Goal: Transaction & Acquisition: Book appointment/travel/reservation

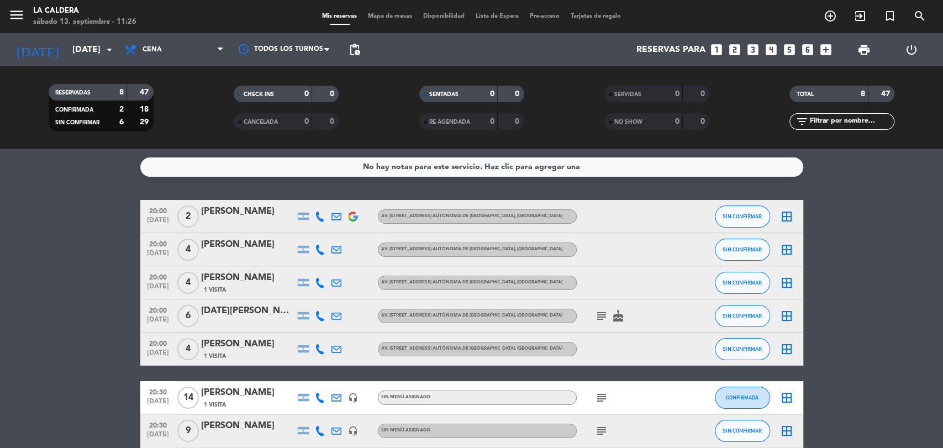
scroll to position [61, 0]
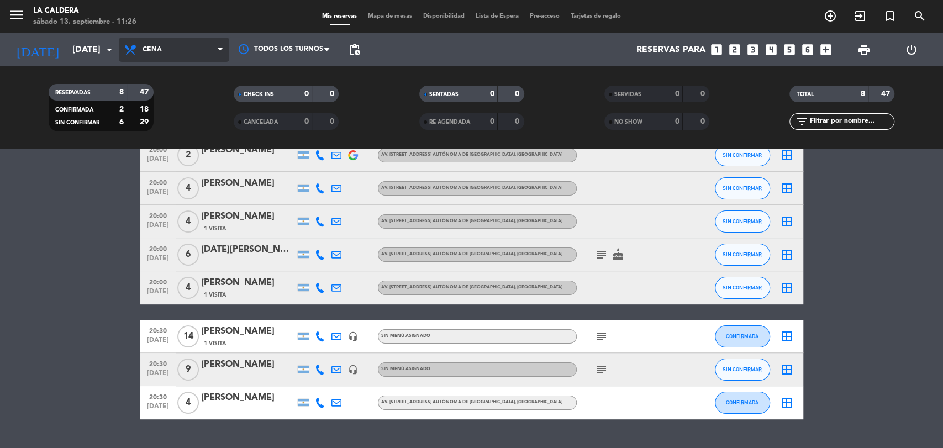
click at [170, 55] on span "Cena" at bounding box center [174, 50] width 110 height 24
click at [181, 125] on div "menu La Caldera [DATE] 13. septiembre - 11:26 Mis reservas Mapa de mesas Dispon…" at bounding box center [471, 74] width 943 height 149
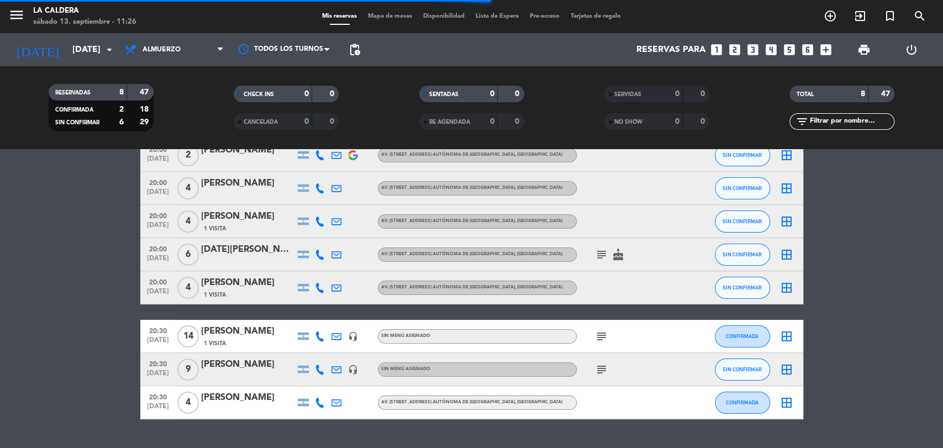
scroll to position [4, 0]
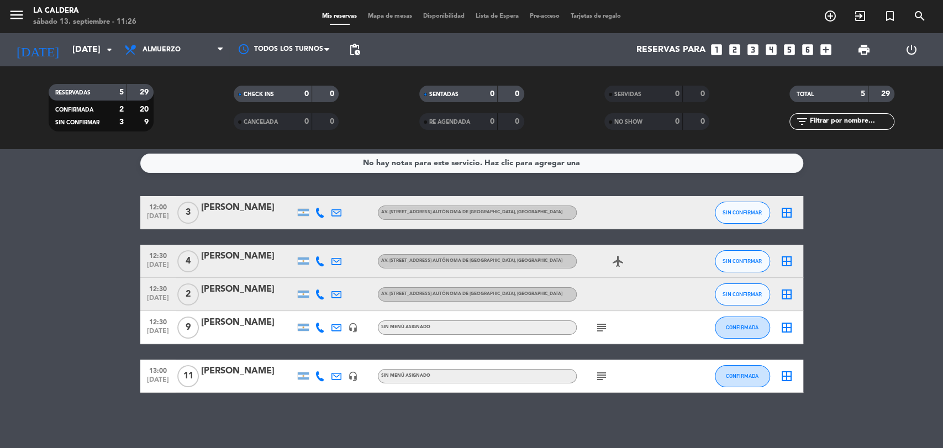
click at [94, 278] on bookings-row "12:00 [DATE][STREET_ADDRESS][PERSON_NAME] [STREET_ADDRESS] Autónoma de [GEOGRAP…" at bounding box center [471, 294] width 943 height 197
click at [134, 45] on icon at bounding box center [132, 49] width 16 height 13
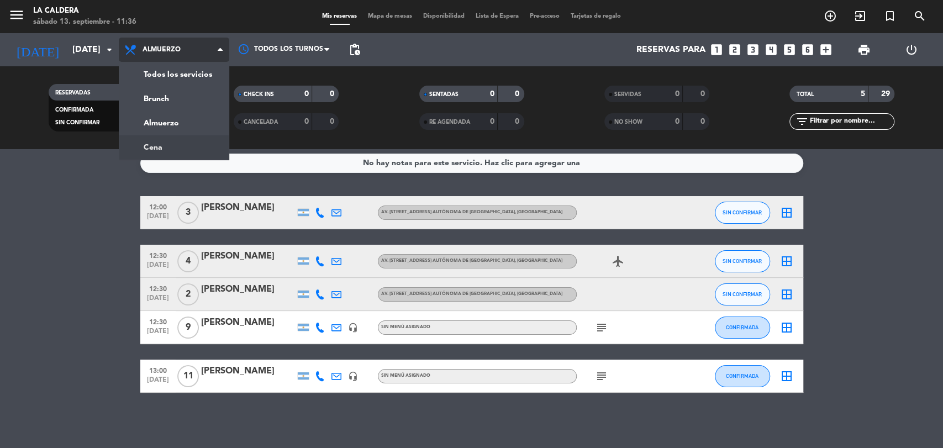
click at [181, 141] on div "menu La Caldera [DATE] 13. septiembre - 11:36 Mis reservas Mapa de mesas Dispon…" at bounding box center [471, 74] width 943 height 149
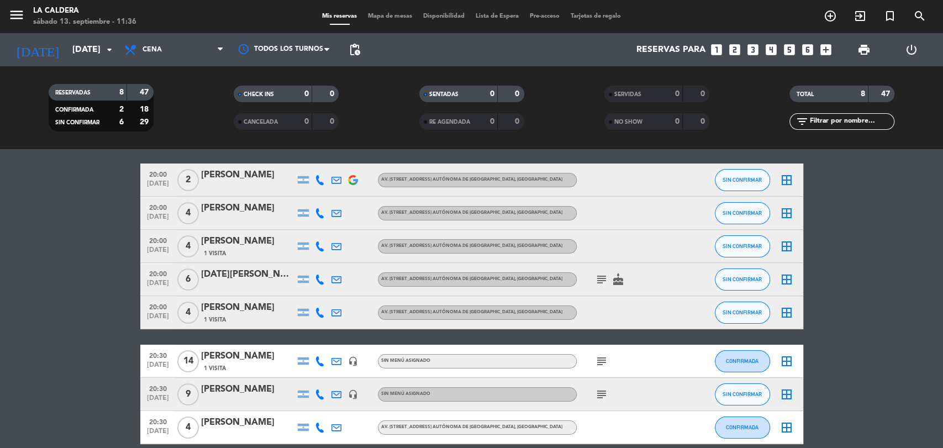
scroll to position [0, 0]
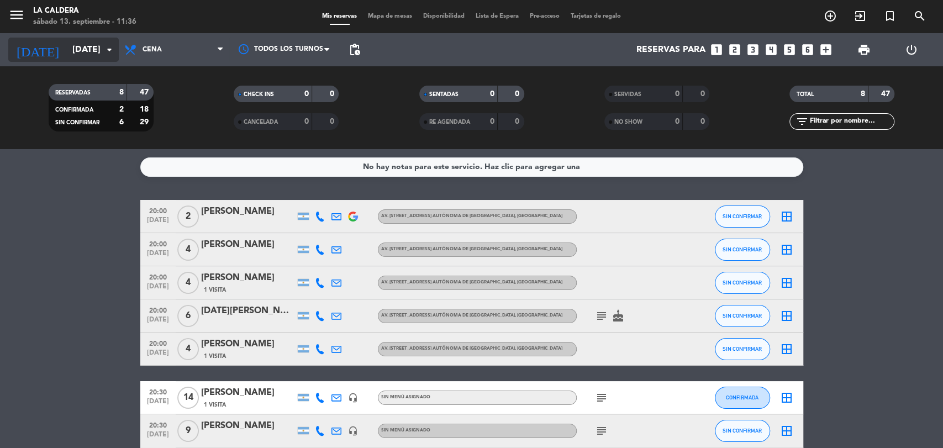
click at [94, 56] on input "[DATE]" at bounding box center [125, 50] width 117 height 22
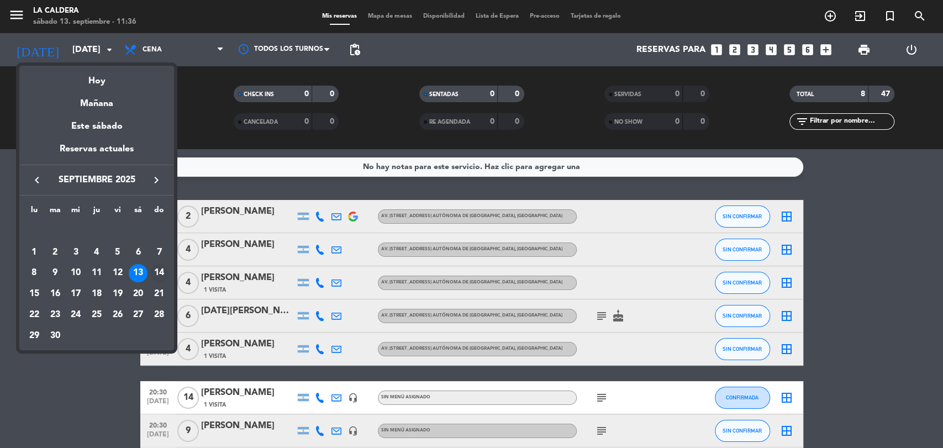
click at [160, 266] on div "14" at bounding box center [159, 273] width 19 height 19
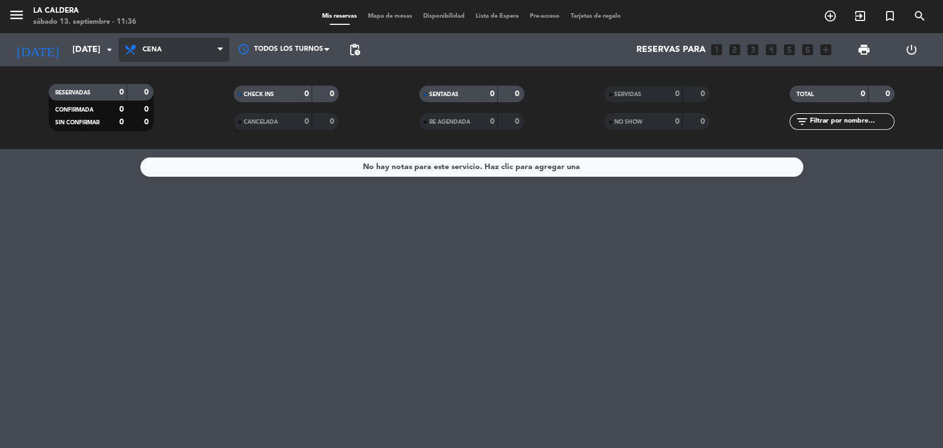
click at [181, 50] on span "Cena" at bounding box center [174, 50] width 110 height 24
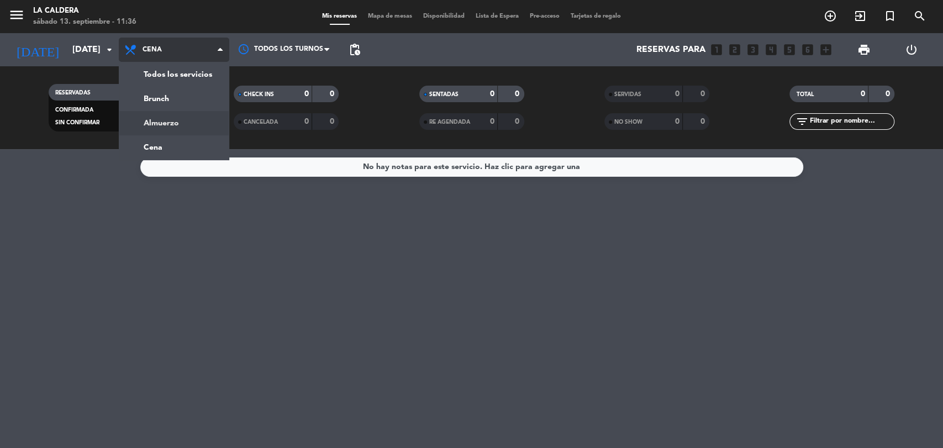
click at [168, 118] on div "menu La Caldera [DATE] 13. septiembre - 11:36 Mis reservas Mapa de mesas Dispon…" at bounding box center [471, 74] width 943 height 149
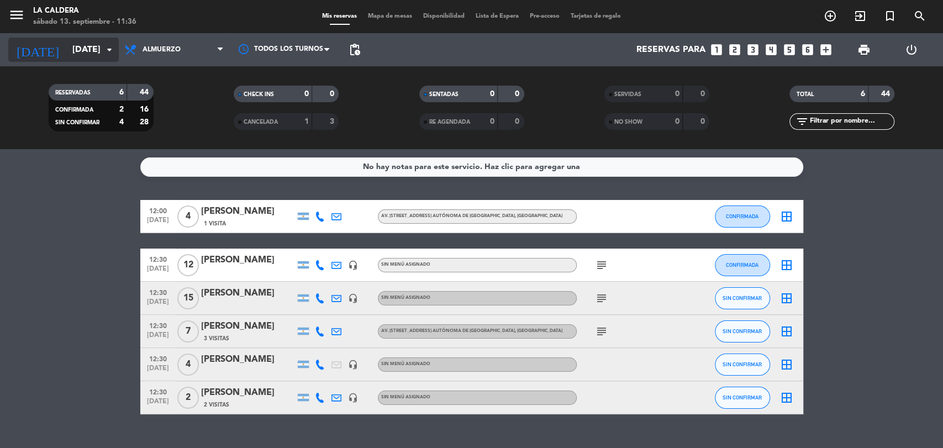
click at [70, 50] on input "[DATE]" at bounding box center [125, 50] width 117 height 22
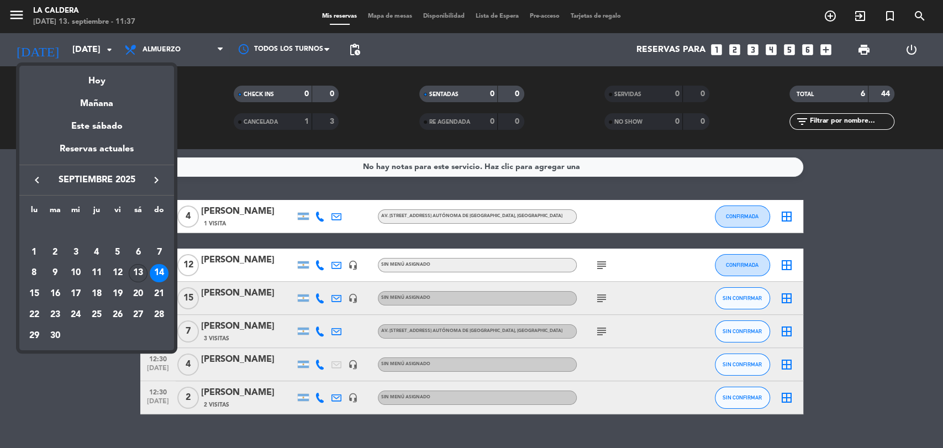
click at [140, 270] on div "13" at bounding box center [138, 273] width 19 height 19
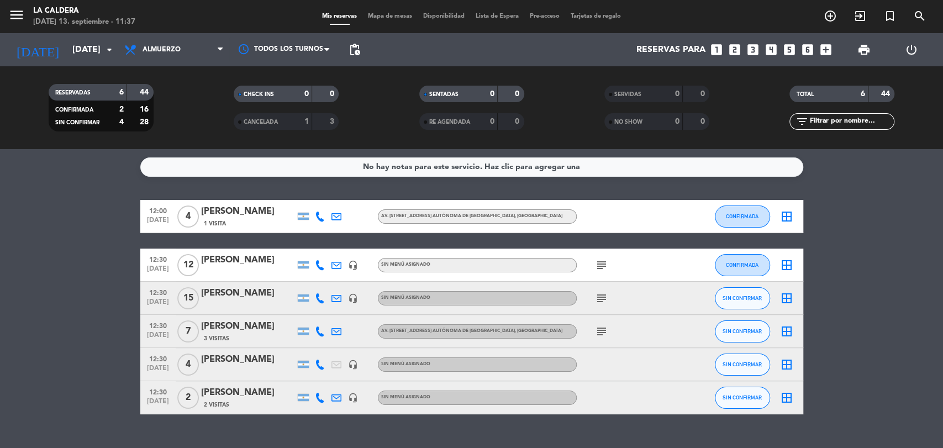
type input "[DATE]"
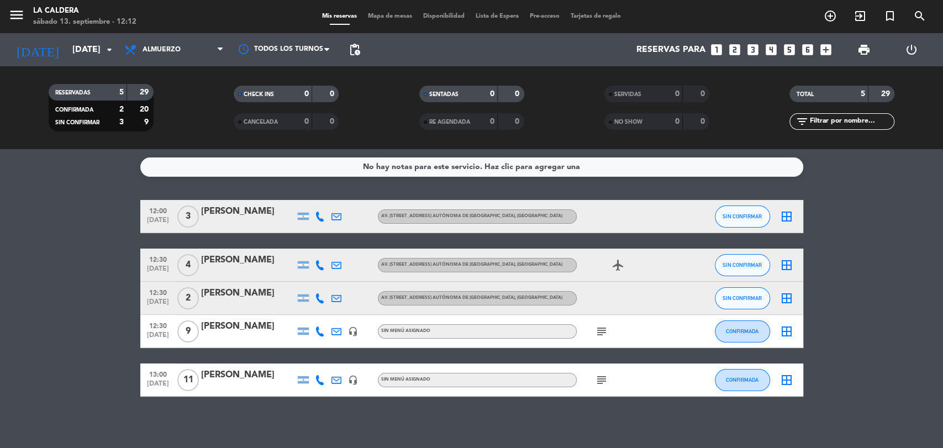
click at [601, 382] on icon "subject" at bounding box center [601, 379] width 13 height 13
click at [601, 326] on icon "subject" at bounding box center [601, 331] width 13 height 13
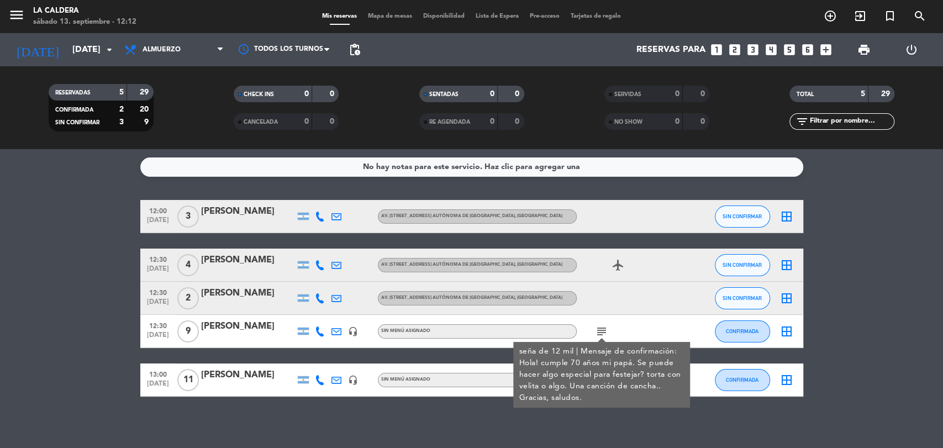
click at [568, 434] on div "No hay notas para este servicio. Haz clic para agregar una 12:00 [DATE][STREET_…" at bounding box center [471, 298] width 943 height 299
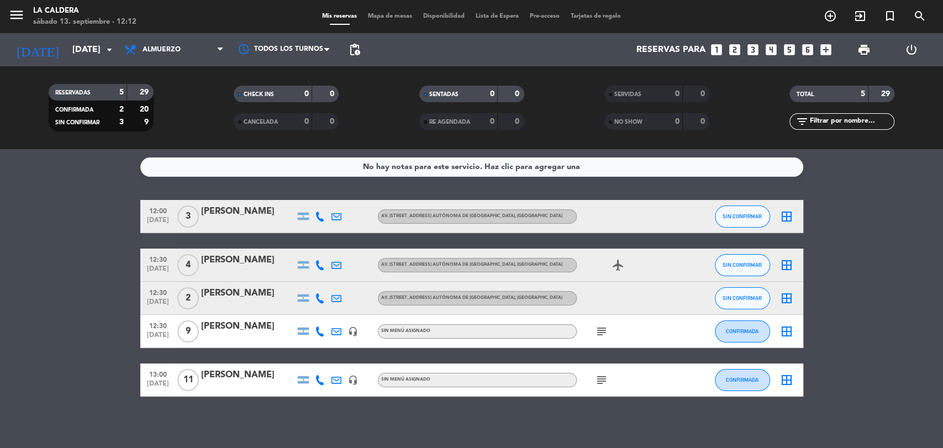
click at [596, 381] on icon "subject" at bounding box center [601, 379] width 13 height 13
click at [607, 413] on div "No hay notas para este servicio. Haz clic para agregar una 12:00 [DATE][STREET_…" at bounding box center [471, 298] width 943 height 299
click at [82, 36] on div "[DATE] [DATE] arrow_drop_down" at bounding box center [63, 49] width 110 height 33
click at [120, 42] on span "Almuerzo" at bounding box center [174, 50] width 110 height 24
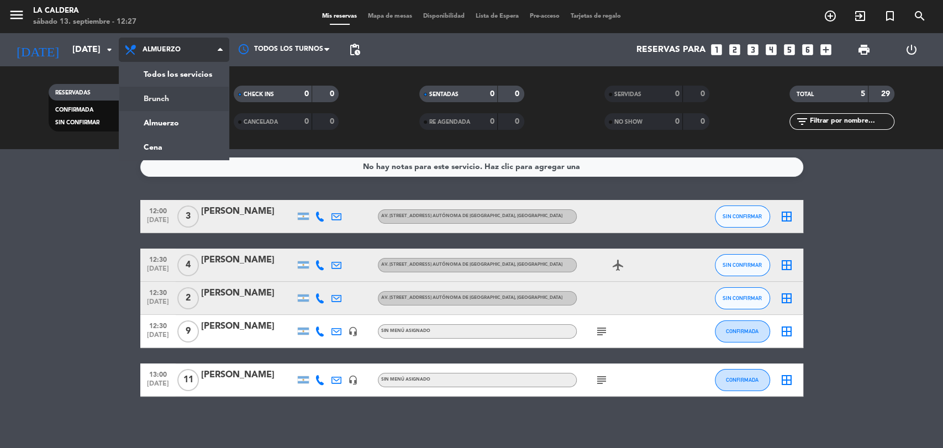
click at [179, 100] on div "menu La Caldera [DATE] 13. septiembre - 12:27 Mis reservas Mapa de mesas Dispon…" at bounding box center [471, 74] width 943 height 149
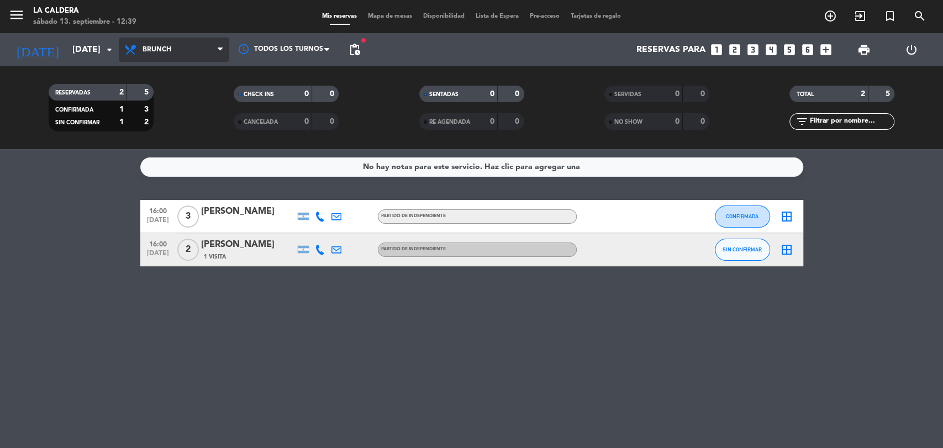
click at [167, 52] on span "Brunch" at bounding box center [156, 50] width 29 height 8
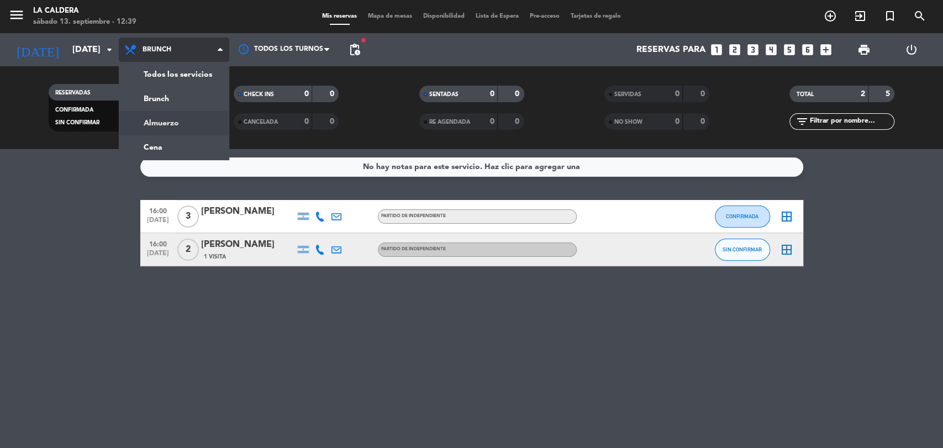
click at [165, 124] on div "menu La Caldera [DATE] 13. septiembre - 12:39 Mis reservas Mapa de mesas Dispon…" at bounding box center [471, 74] width 943 height 149
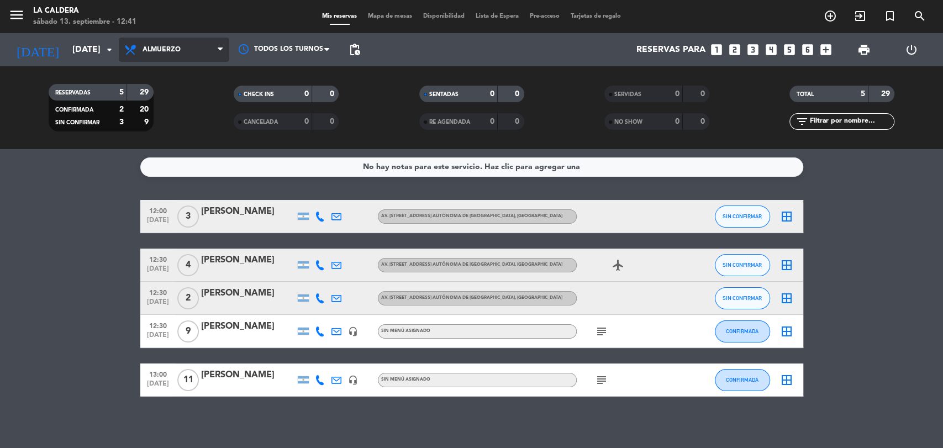
click at [165, 56] on span "Almuerzo" at bounding box center [174, 50] width 110 height 24
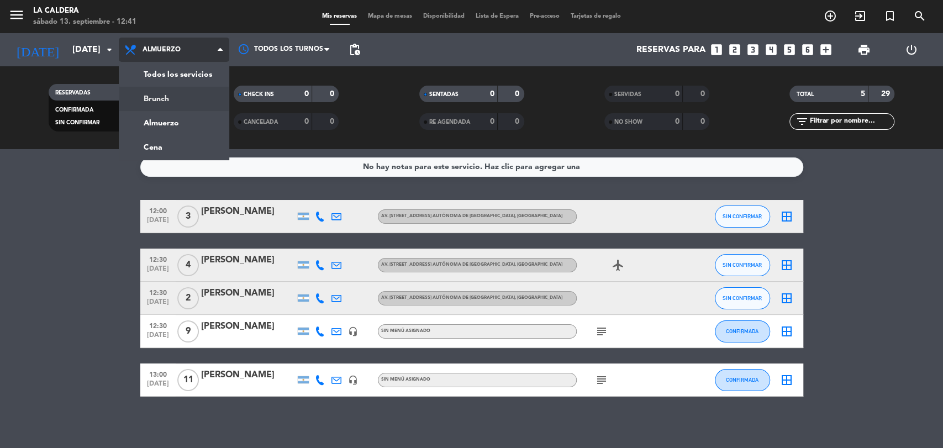
click at [168, 106] on div "menu La Caldera [DATE] 13. septiembre - 12:41 Mis reservas Mapa de mesas Dispon…" at bounding box center [471, 74] width 943 height 149
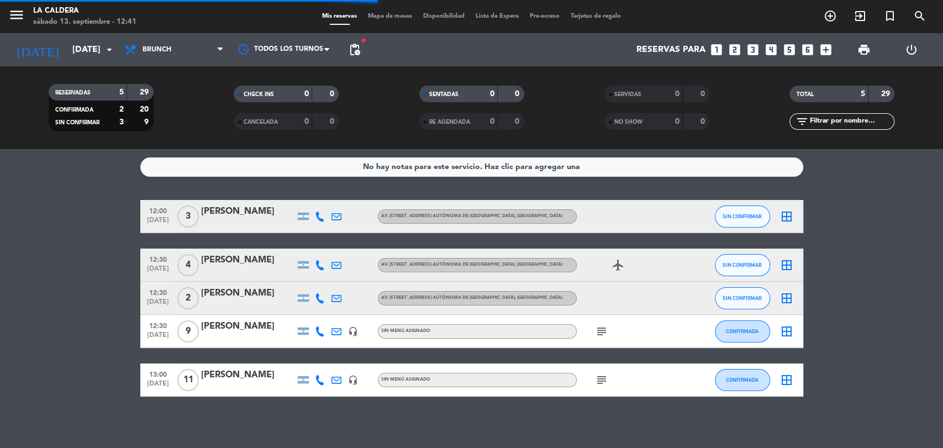
click at [736, 51] on icon "looks_two" at bounding box center [734, 50] width 14 height 14
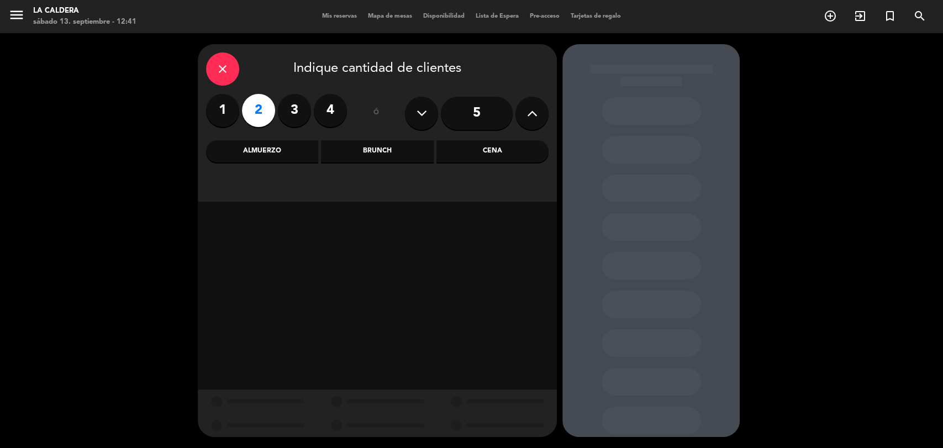
click at [389, 156] on div "Brunch" at bounding box center [377, 151] width 112 height 22
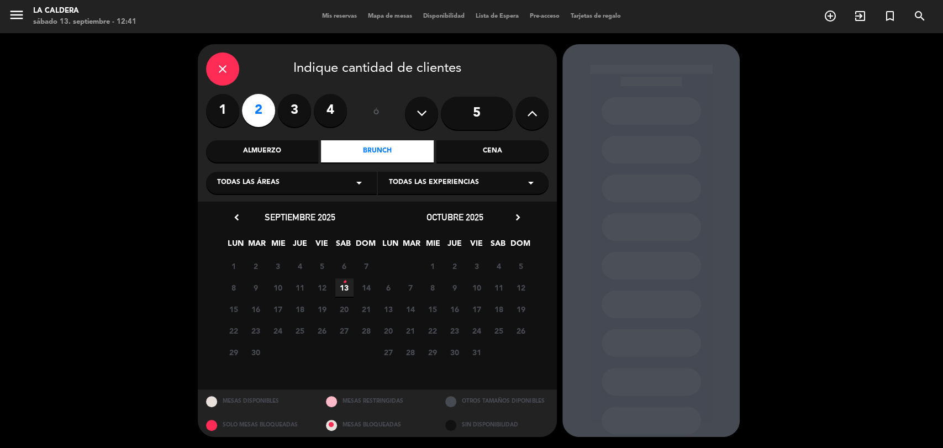
click at [342, 287] on icon "•" at bounding box center [344, 282] width 4 height 18
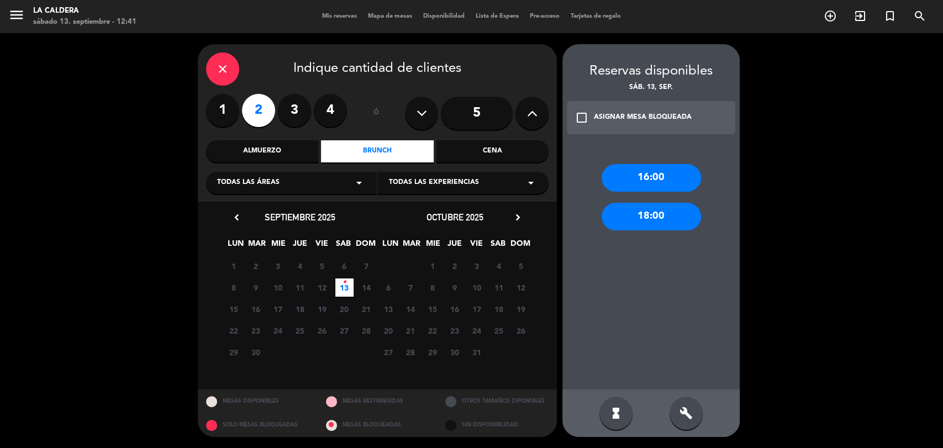
click at [672, 173] on div "16:00" at bounding box center [650, 178] width 99 height 28
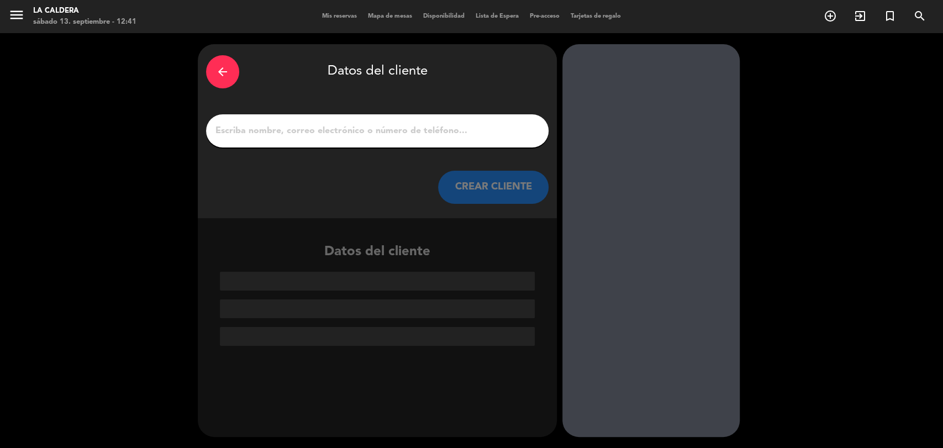
click at [512, 134] on div at bounding box center [377, 130] width 342 height 33
click at [511, 137] on input "1" at bounding box center [377, 130] width 326 height 15
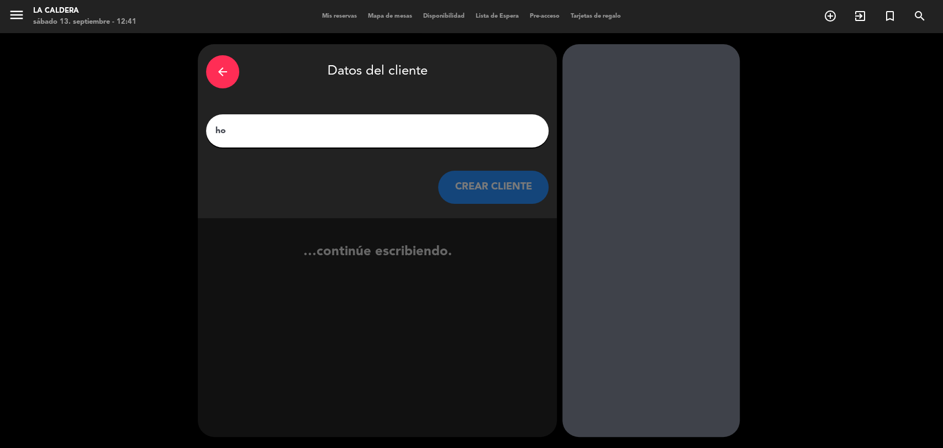
type input "h"
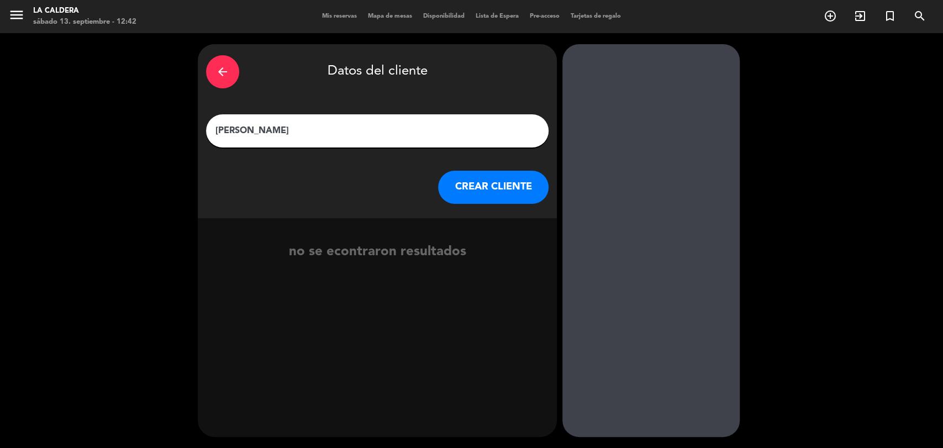
type input "[PERSON_NAME]"
click at [490, 194] on button "CREAR CLIENTE" at bounding box center [493, 187] width 110 height 33
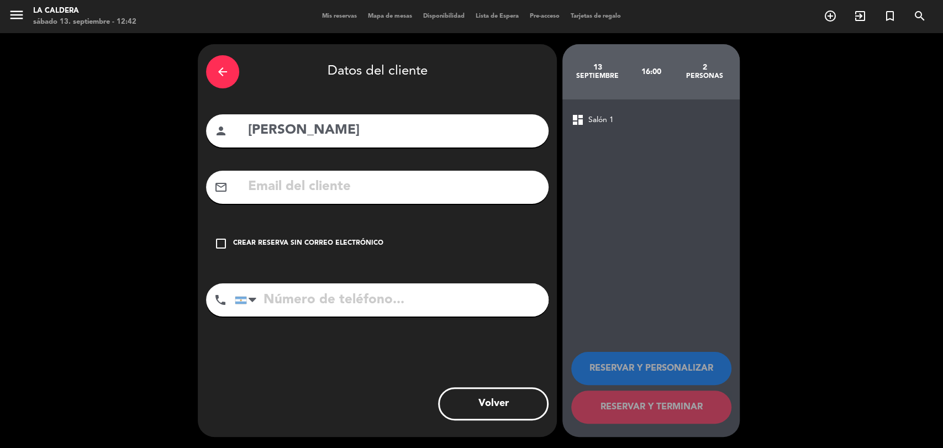
click at [490, 193] on input "text" at bounding box center [393, 187] width 293 height 23
click at [266, 237] on div "check_box_outline_blank Crear reserva sin correo electrónico" at bounding box center [377, 243] width 342 height 33
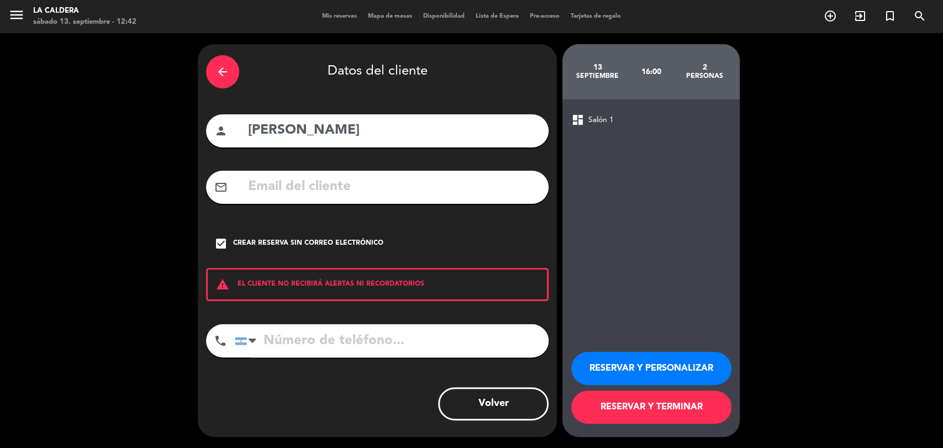
click at [340, 346] on input "tel" at bounding box center [392, 340] width 314 height 33
type input "1152478545"
click at [657, 358] on button "RESERVAR Y PERSONALIZAR" at bounding box center [651, 368] width 160 height 33
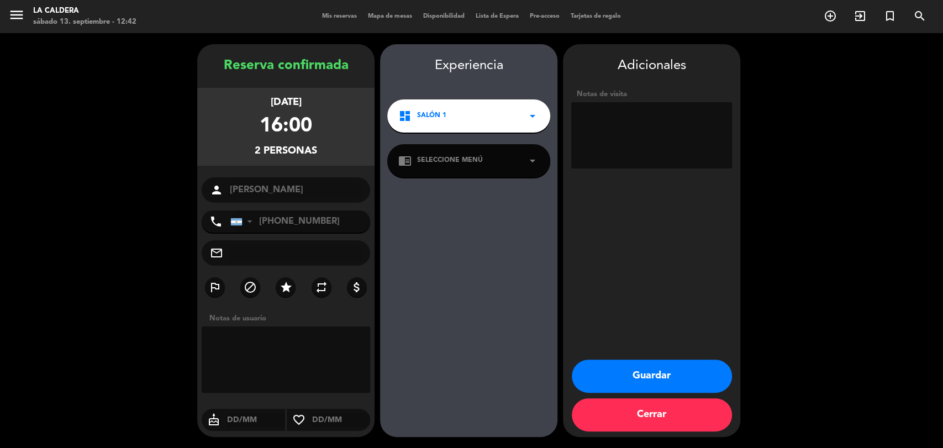
click at [661, 372] on button "Guardar" at bounding box center [652, 375] width 160 height 33
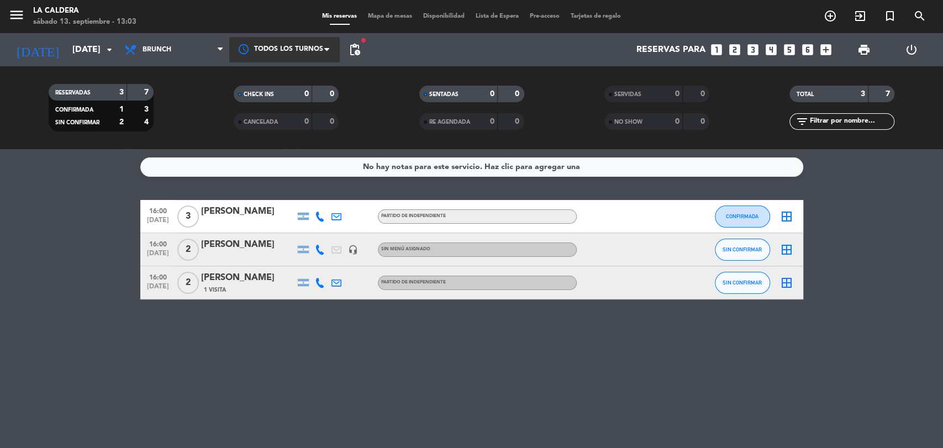
click at [300, 56] on div at bounding box center [284, 49] width 110 height 25
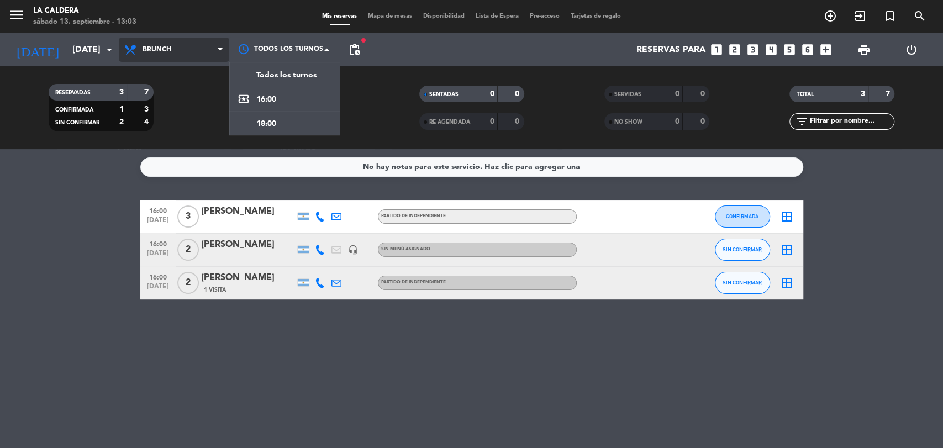
click at [216, 43] on span "Brunch" at bounding box center [174, 50] width 110 height 24
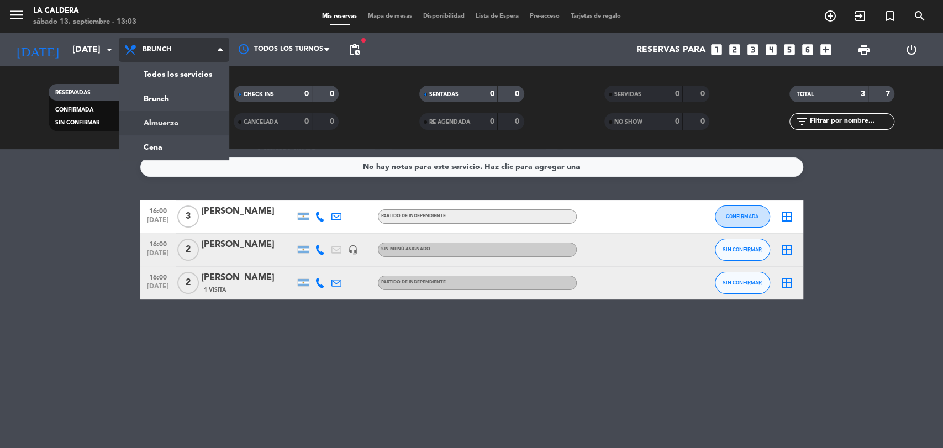
click at [184, 126] on div "menu La Caldera [DATE] 13. septiembre - 13:03 Mis reservas Mapa de mesas Dispon…" at bounding box center [471, 74] width 943 height 149
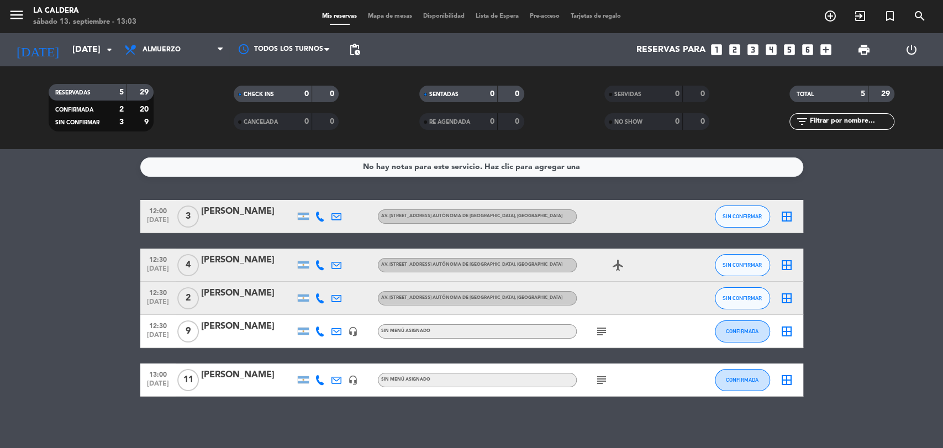
click at [606, 330] on icon "subject" at bounding box center [601, 331] width 13 height 13
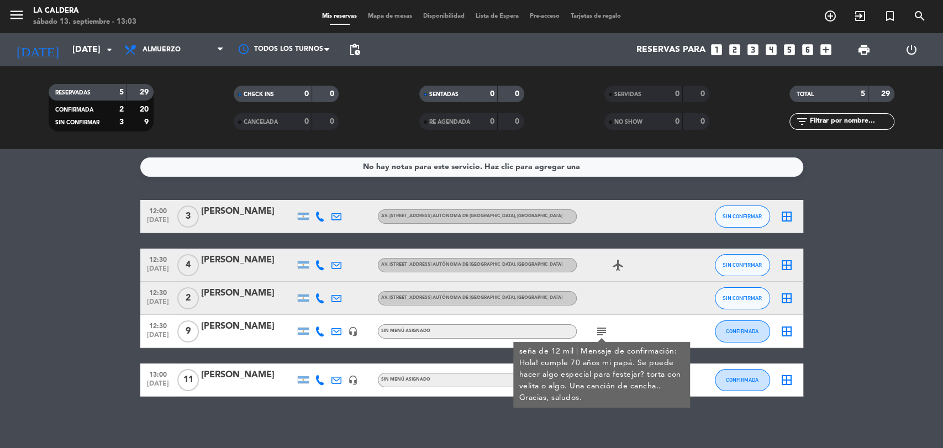
drag, startPoint x: 199, startPoint y: 324, endPoint x: 266, endPoint y: 327, distance: 66.9
click at [266, 327] on div "12:30 [DATE] 9 [PERSON_NAME] headset_mic Sin menú asignado subject seña de 12 m…" at bounding box center [471, 331] width 663 height 33
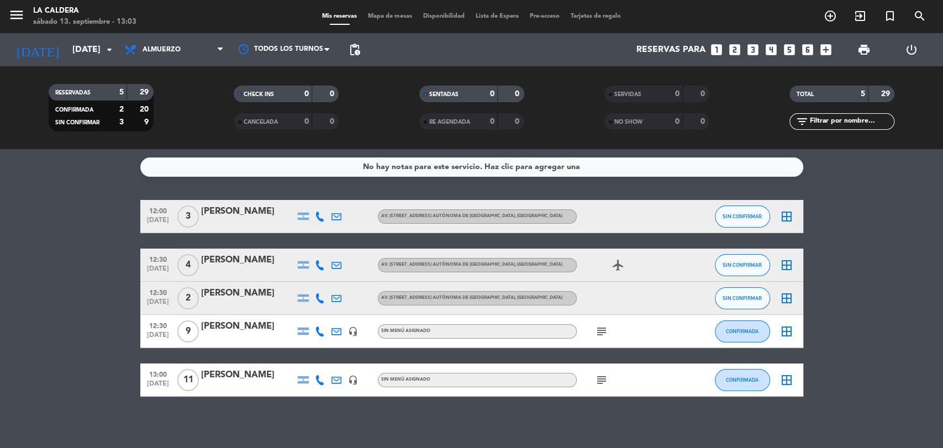
copy div "[PERSON_NAME]"
drag, startPoint x: 585, startPoint y: 328, endPoint x: 598, endPoint y: 327, distance: 12.7
click at [586, 328] on div "subject" at bounding box center [626, 331] width 99 height 33
click at [598, 327] on icon "subject" at bounding box center [601, 331] width 13 height 13
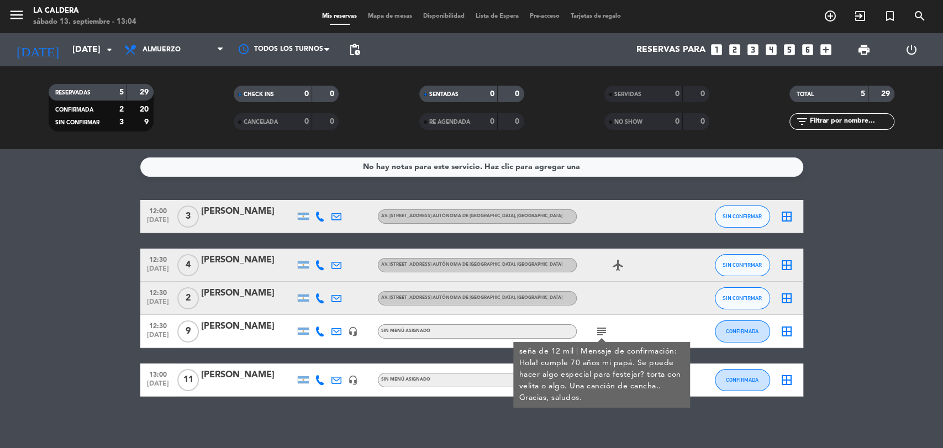
click at [353, 397] on div "No hay notas para este servicio. Haz clic para agregar una 12:00 [DATE][STREET_…" at bounding box center [471, 298] width 943 height 299
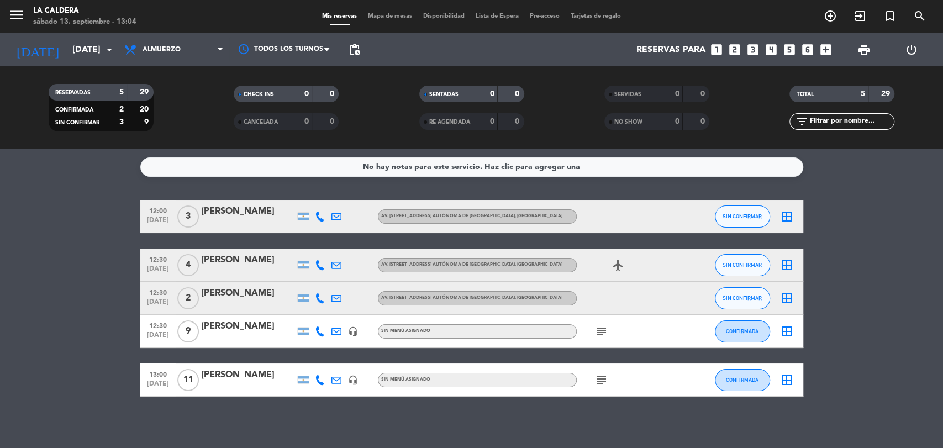
click at [600, 370] on div "subject" at bounding box center [626, 379] width 99 height 33
click at [601, 379] on icon "subject" at bounding box center [601, 379] width 13 height 13
click at [518, 425] on div "No hay notas para este servicio. Haz clic para agregar una 12:00 [DATE][STREET_…" at bounding box center [471, 298] width 943 height 299
drag, startPoint x: 201, startPoint y: 374, endPoint x: 258, endPoint y: 363, distance: 57.9
click at [258, 363] on div "13:00 [DATE] [PERSON_NAME] headset_mic Sin menú asignado subject CONFIRMADA bor…" at bounding box center [471, 379] width 663 height 33
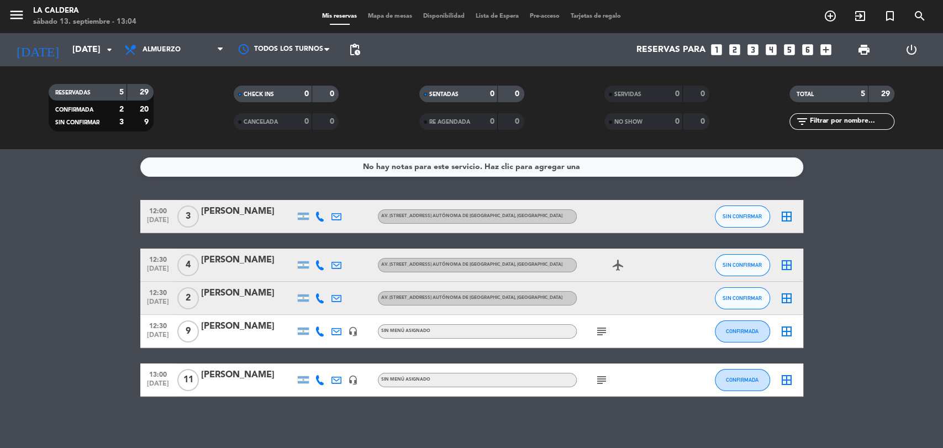
copy div "[PERSON_NAME]"
click at [597, 330] on icon "subject" at bounding box center [601, 331] width 13 height 13
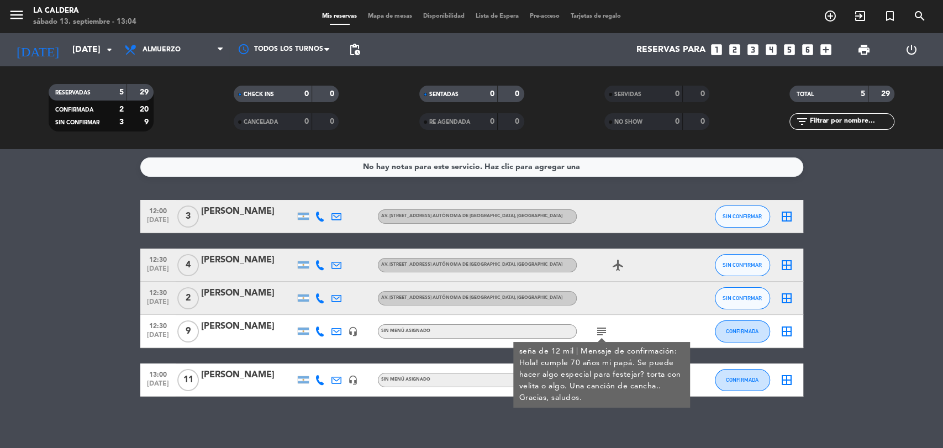
click at [583, 419] on div "No hay notas para este servicio. Haz clic para agregar una 12:00 [DATE][STREET_…" at bounding box center [471, 298] width 943 height 299
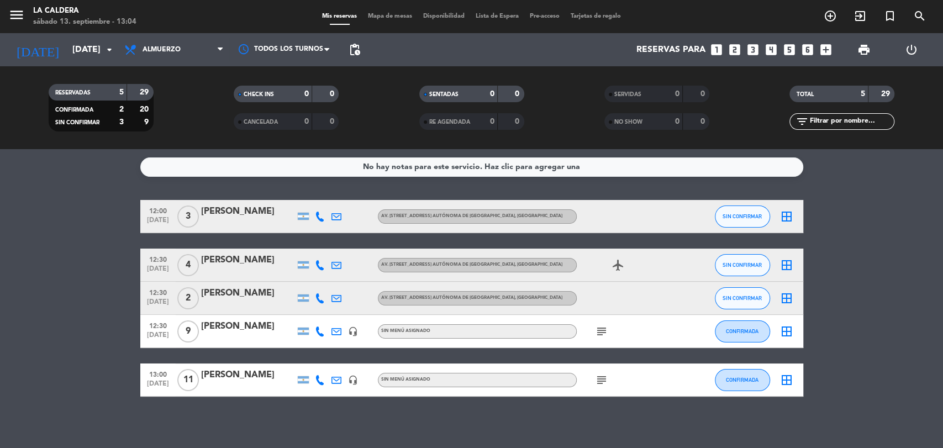
click at [600, 383] on icon "subject" at bounding box center [601, 379] width 13 height 13
